Goal: Check status

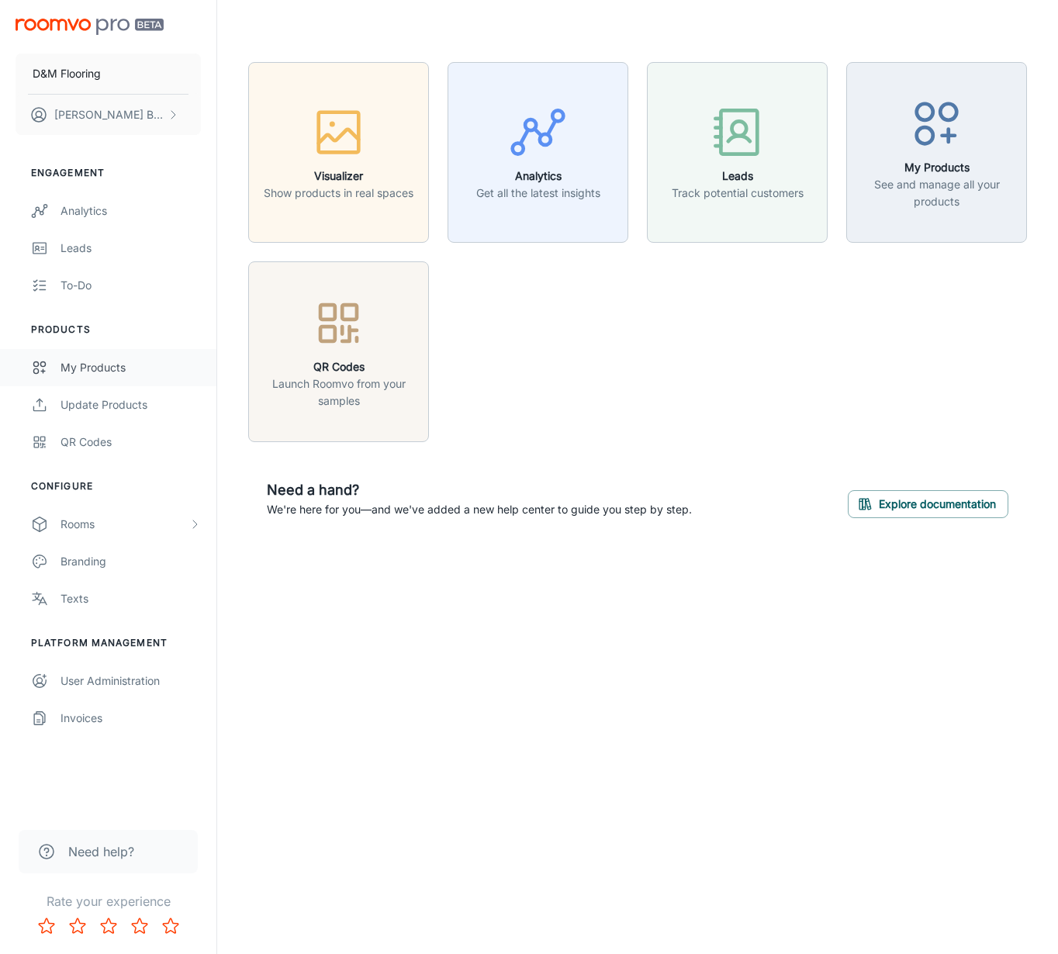
click at [154, 365] on div "My Products" at bounding box center [131, 367] width 140 height 17
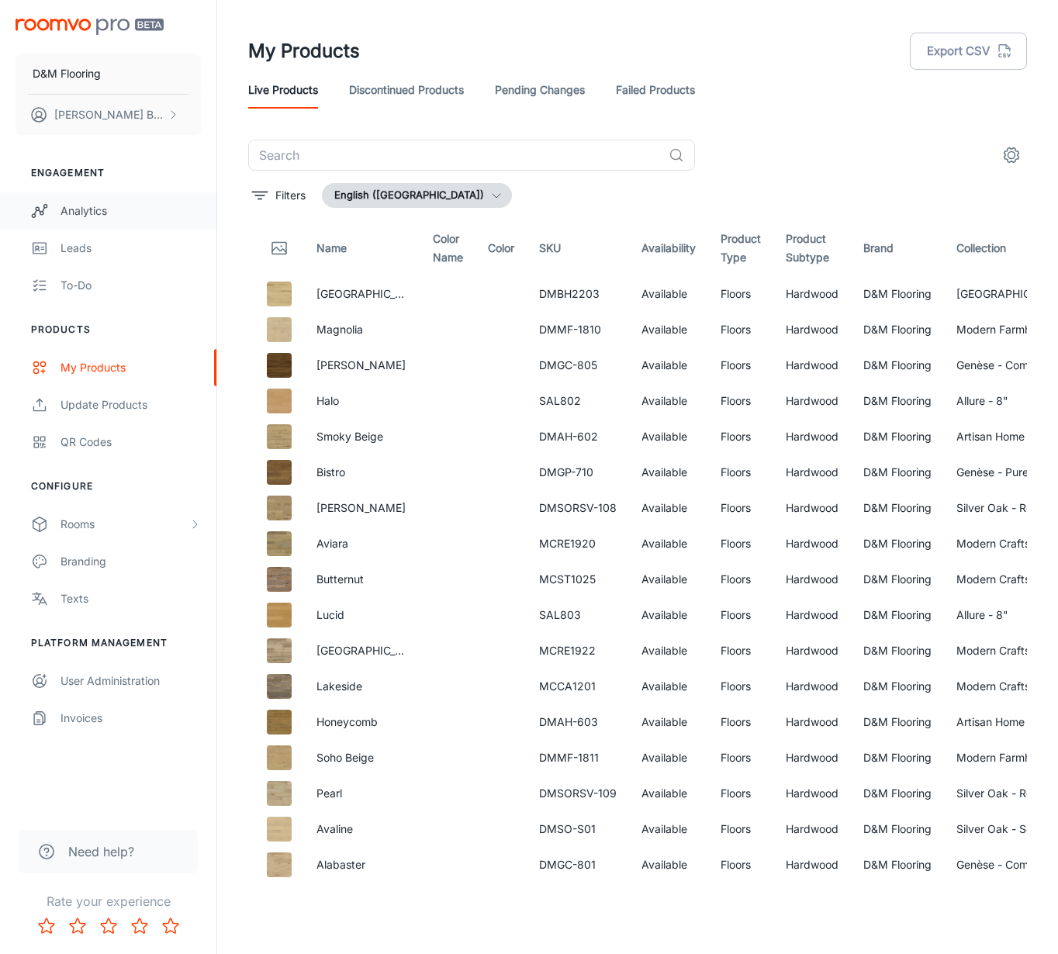
click at [135, 213] on div "Analytics" at bounding box center [131, 210] width 140 height 17
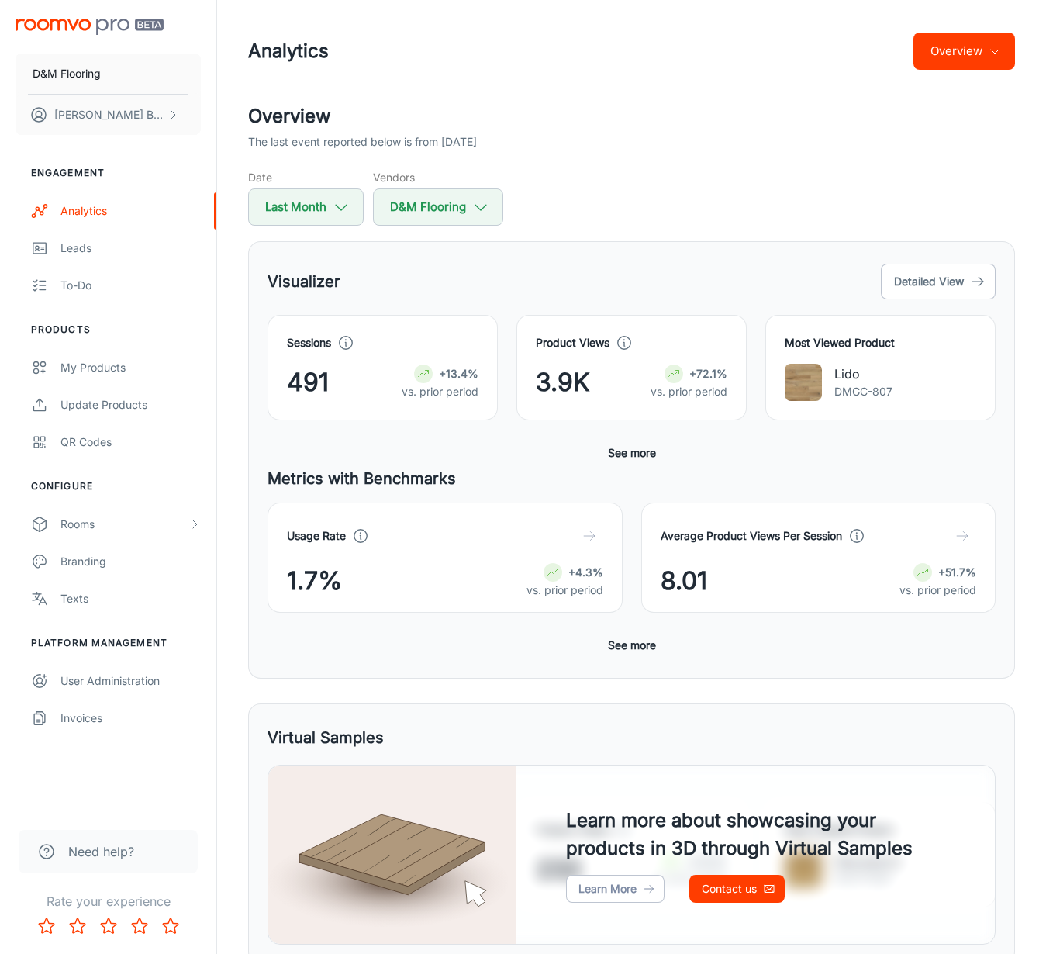
click at [410, 283] on div "Visualizer Detailed View" at bounding box center [632, 282] width 728 height 42
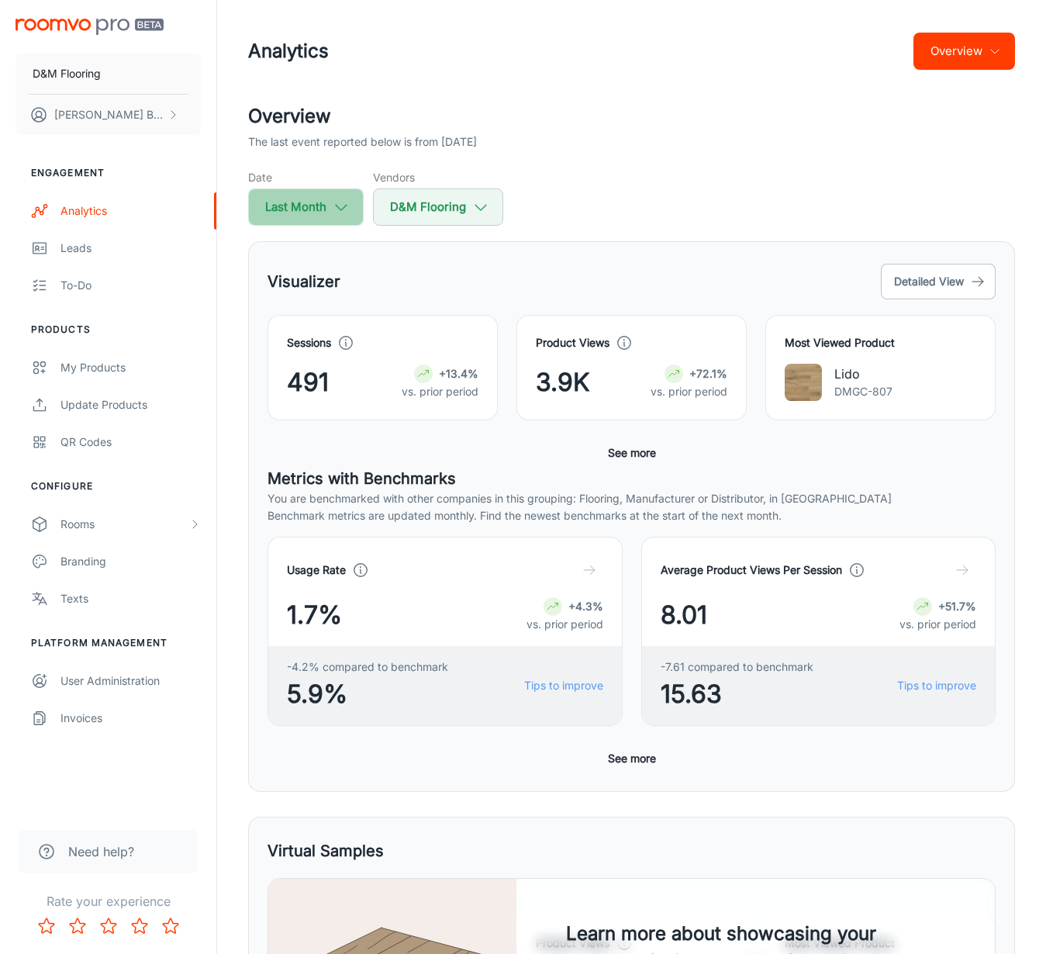
click at [319, 202] on button "Last Month" at bounding box center [306, 206] width 116 height 37
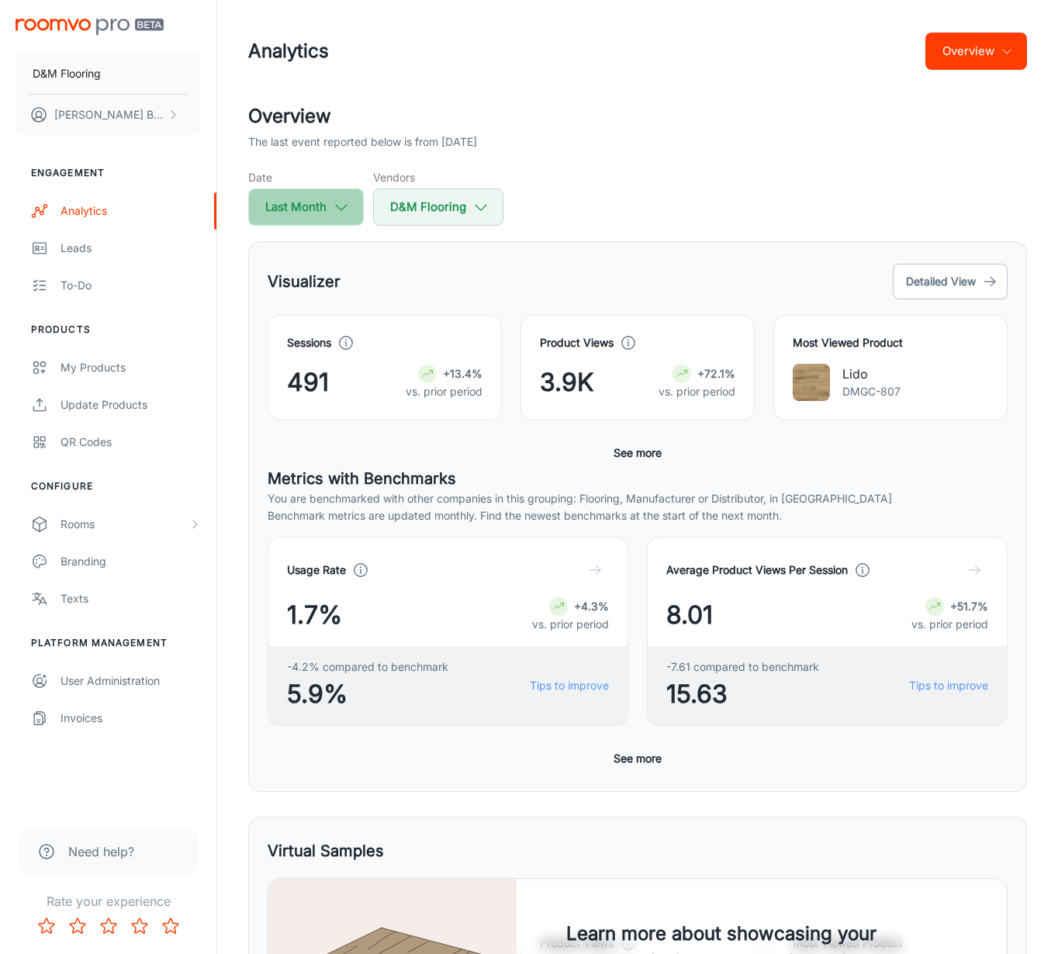
select select "7"
select select "2025"
select select "7"
select select "2025"
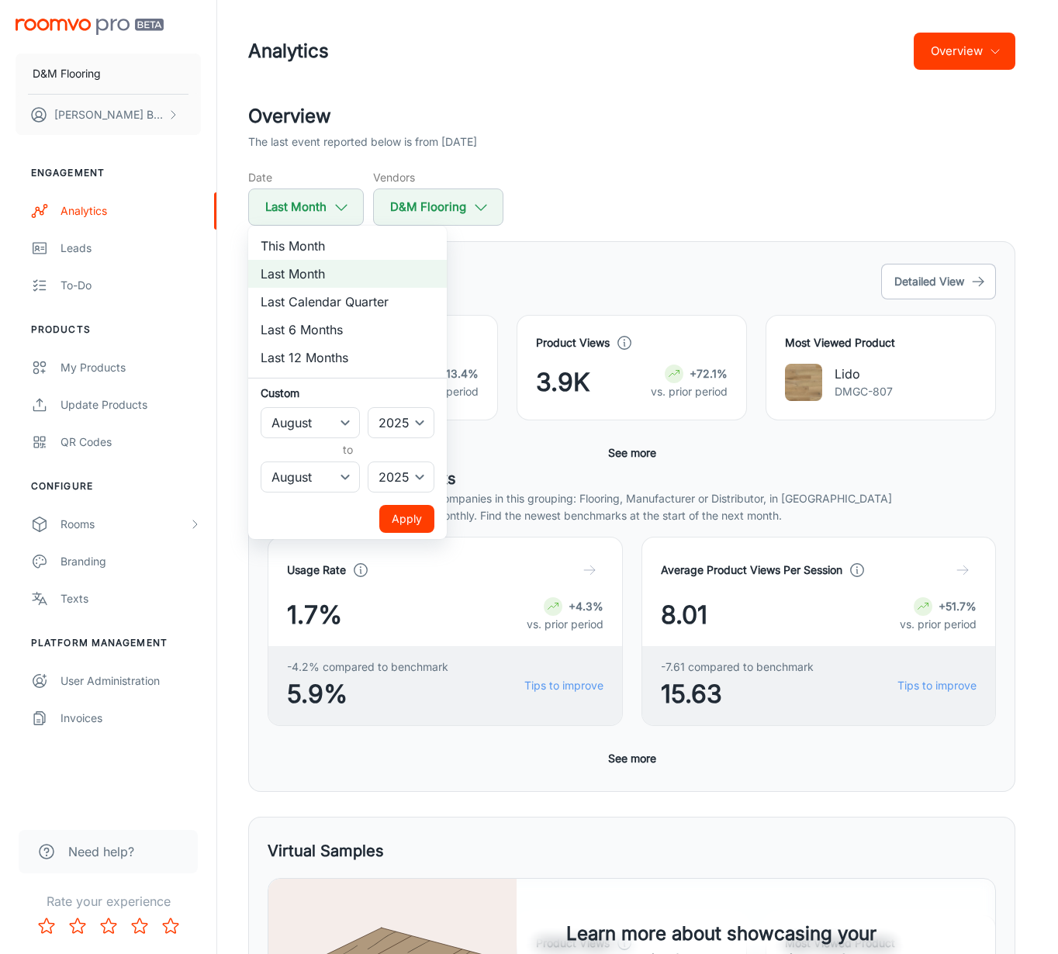
click at [319, 244] on li "This Month" at bounding box center [347, 246] width 199 height 28
select select "8"
click at [409, 514] on button "Apply" at bounding box center [406, 519] width 55 height 28
